Goal: Task Accomplishment & Management: Manage account settings

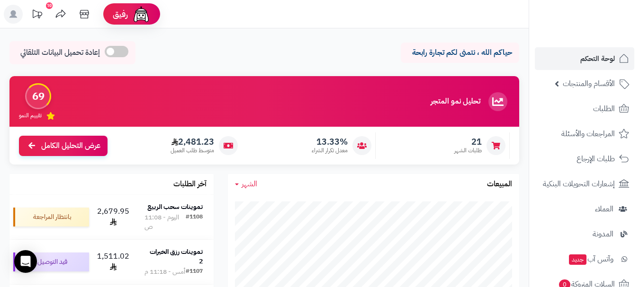
click at [605, 112] on span "الطلبات" at bounding box center [604, 108] width 22 height 13
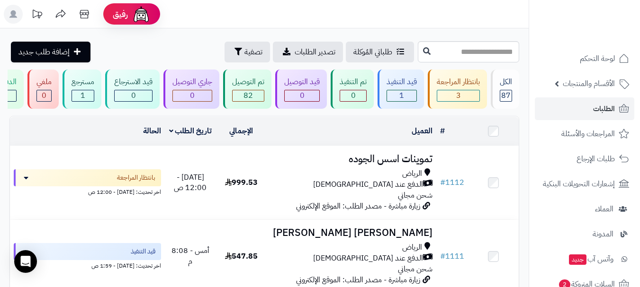
click at [458, 17] on header "رفيق ! الطلبات معالجة مكتمل إرجاع المنتجات العملاء المتواجدون الان 432 عملاء من…" at bounding box center [320, 14] width 640 height 28
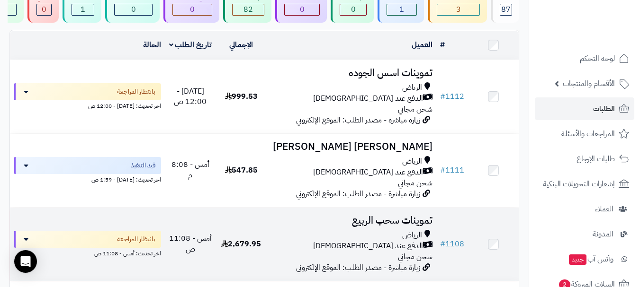
scroll to position [95, 0]
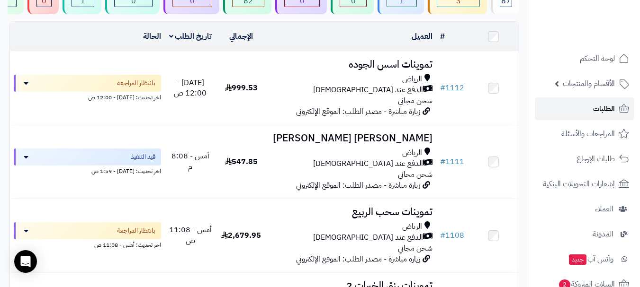
click at [570, 101] on link "الطلبات" at bounding box center [584, 109] width 99 height 23
